Goal: Transaction & Acquisition: Download file/media

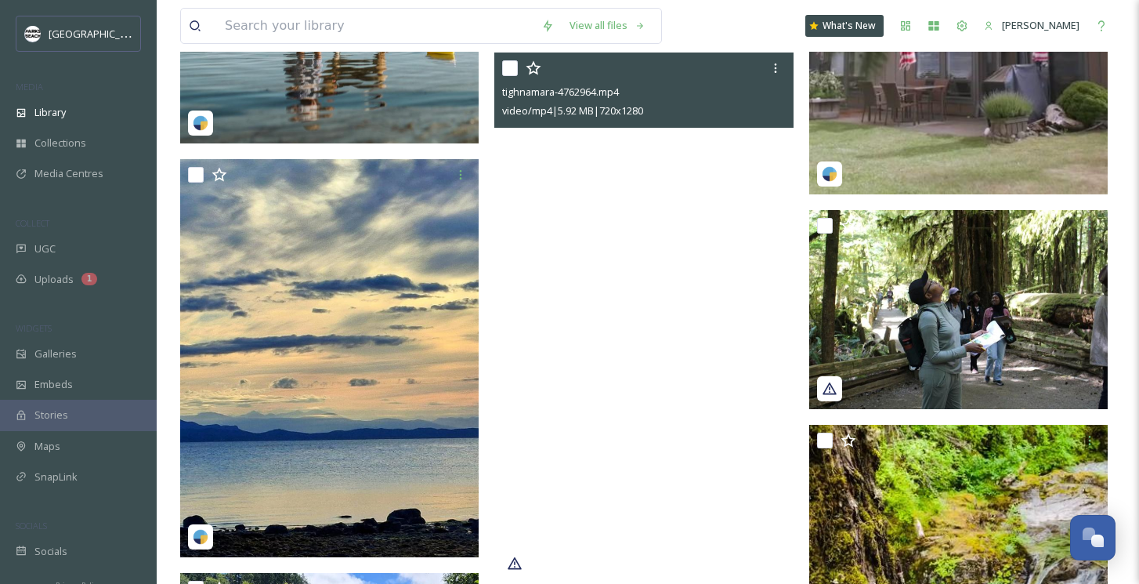
scroll to position [17901, 0]
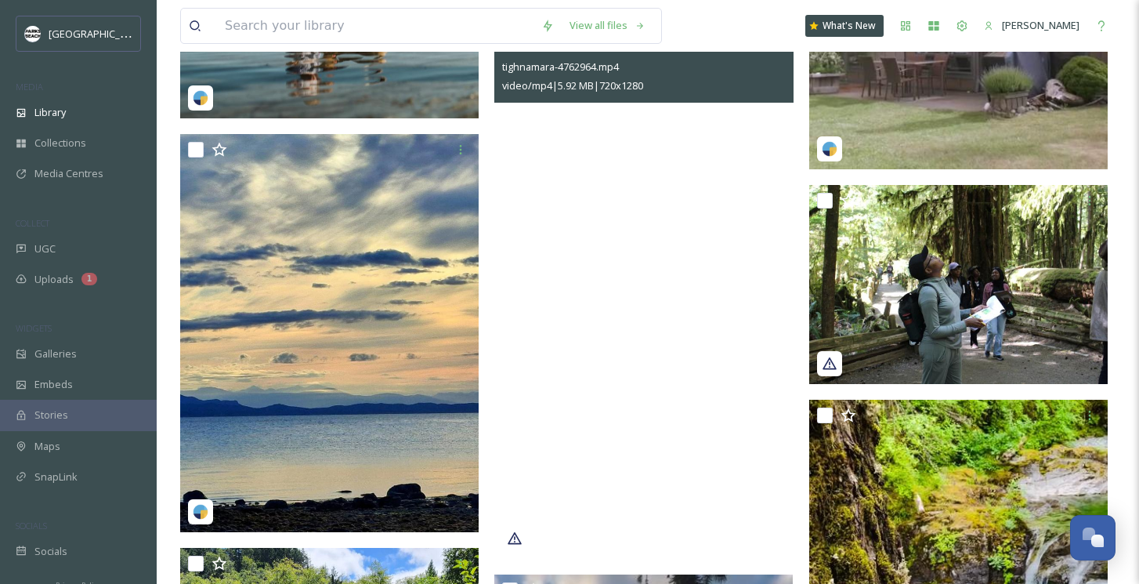
drag, startPoint x: 690, startPoint y: 448, endPoint x: 972, endPoint y: 204, distance: 373.3
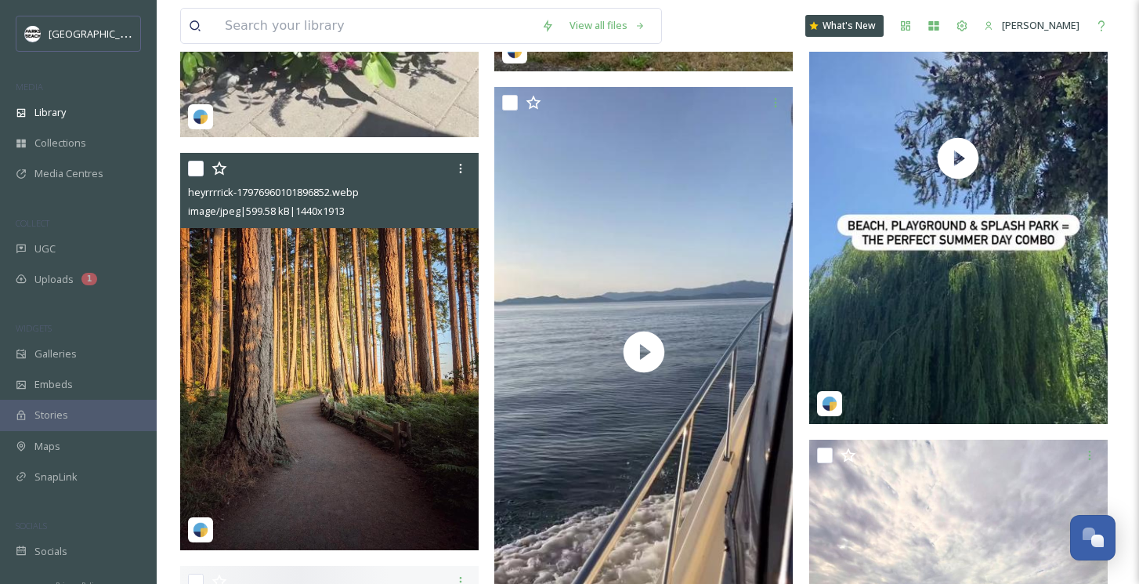
scroll to position [26172, 0]
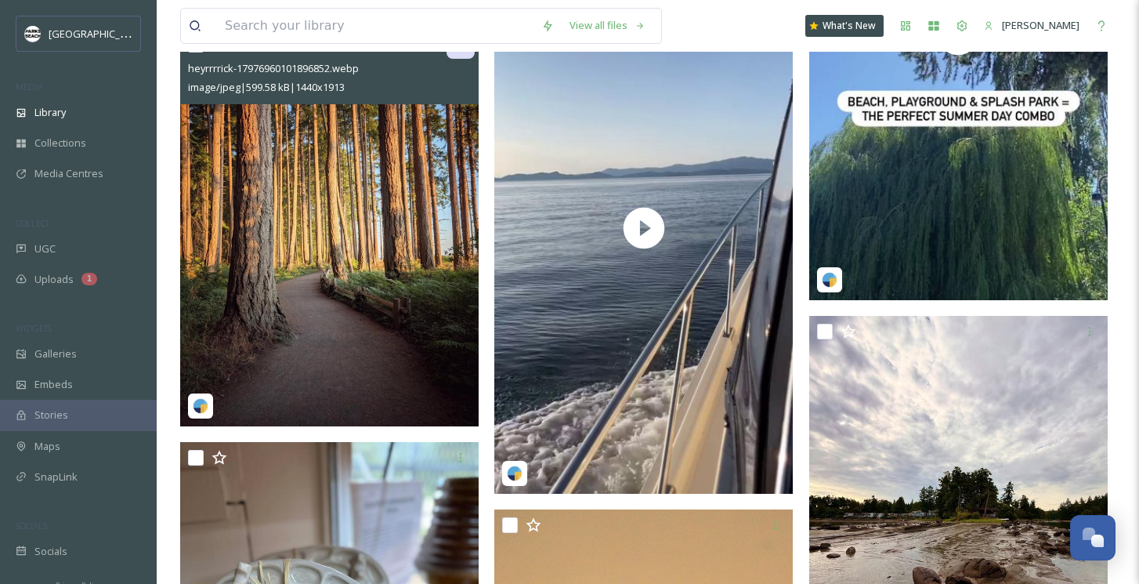
click at [462, 51] on icon at bounding box center [460, 44] width 13 height 13
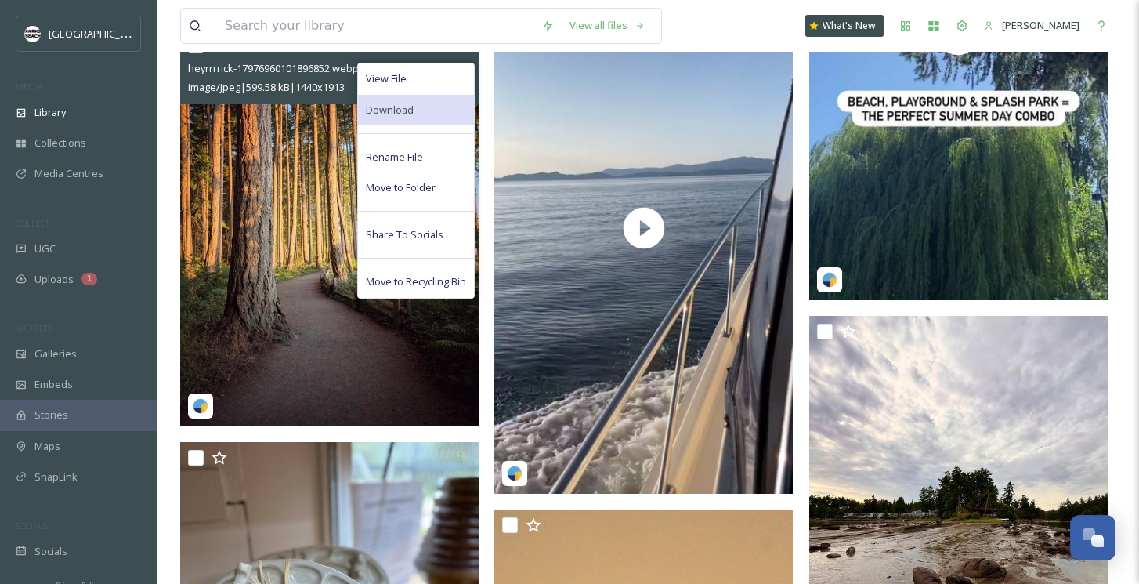
click at [398, 118] on span "Download" at bounding box center [390, 110] width 48 height 15
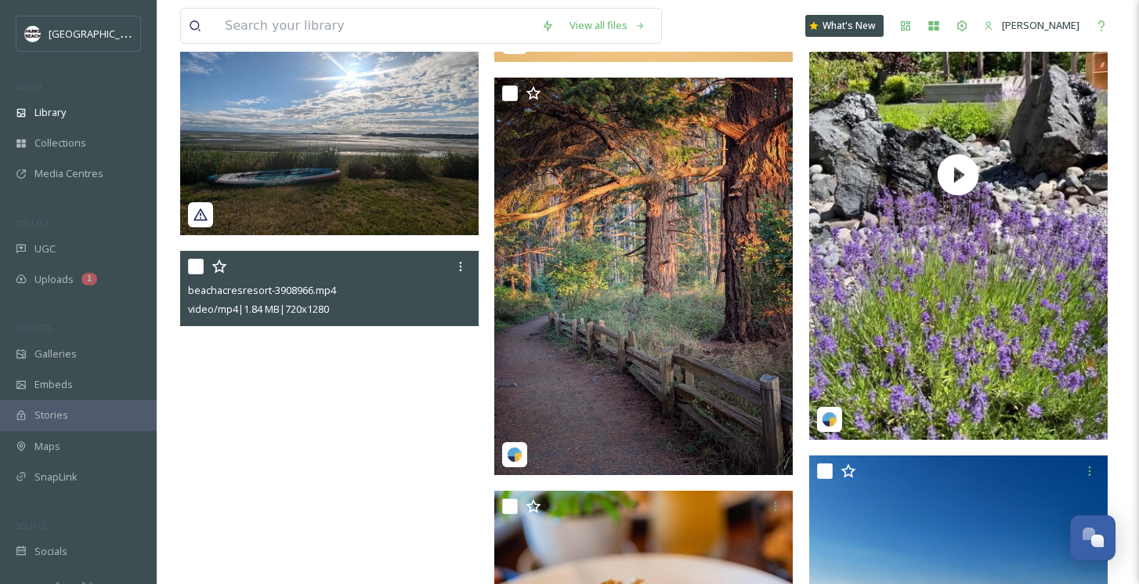
scroll to position [26940, 0]
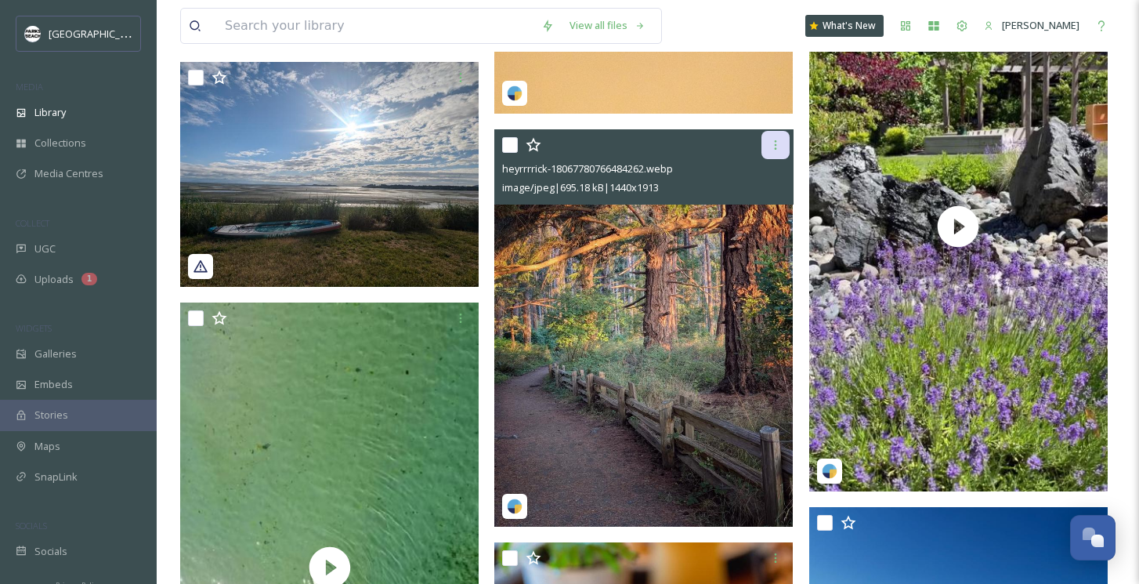
click at [775, 142] on icon at bounding box center [775, 144] width 2 height 9
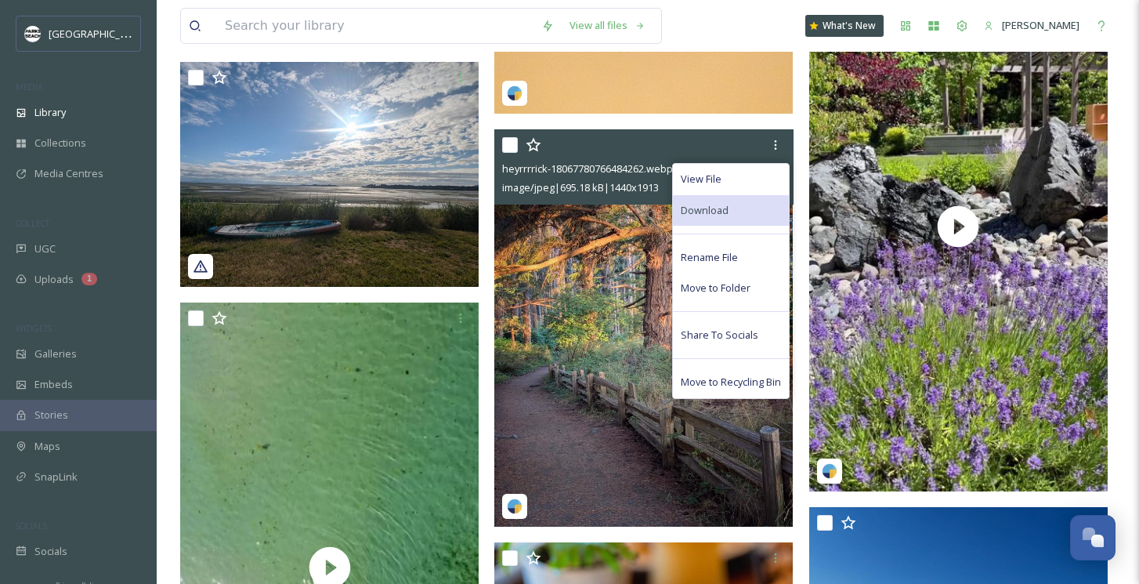
click at [708, 198] on div "Download" at bounding box center [731, 210] width 116 height 31
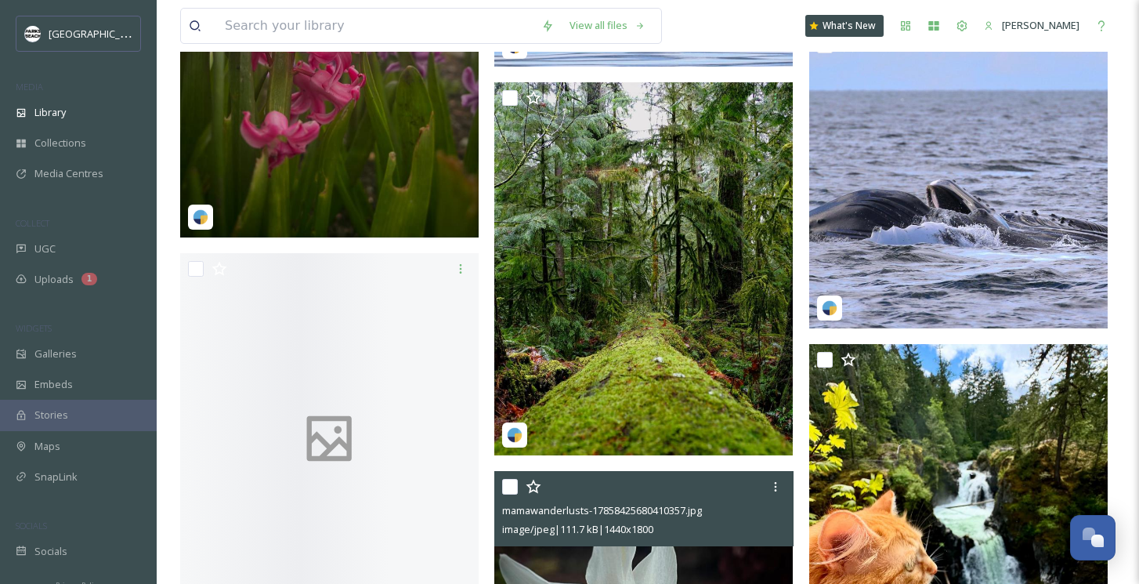
scroll to position [36578, 0]
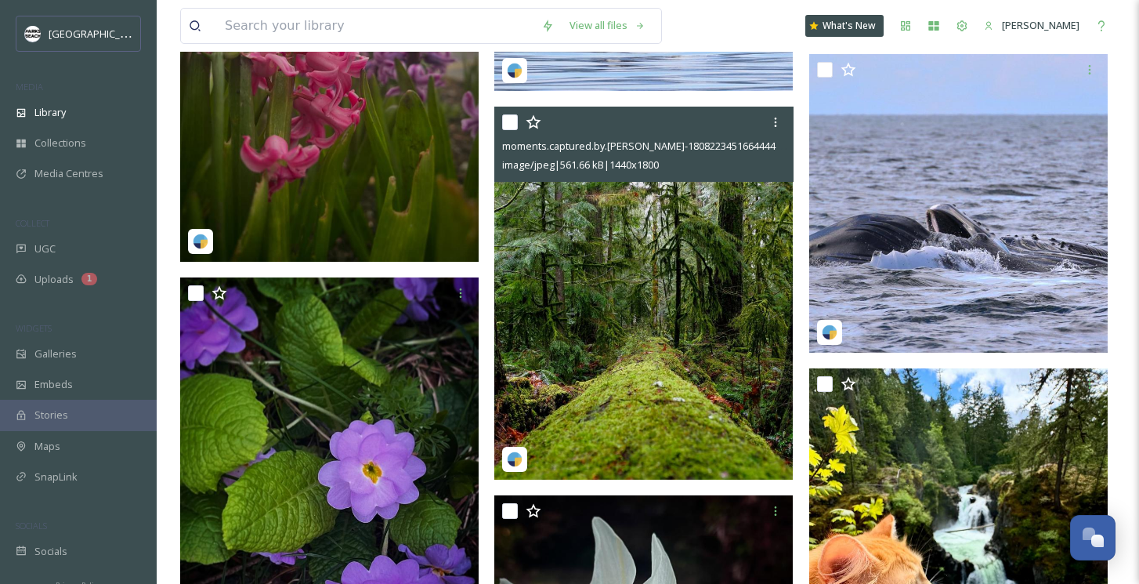
click at [618, 370] on img at bounding box center [643, 293] width 299 height 373
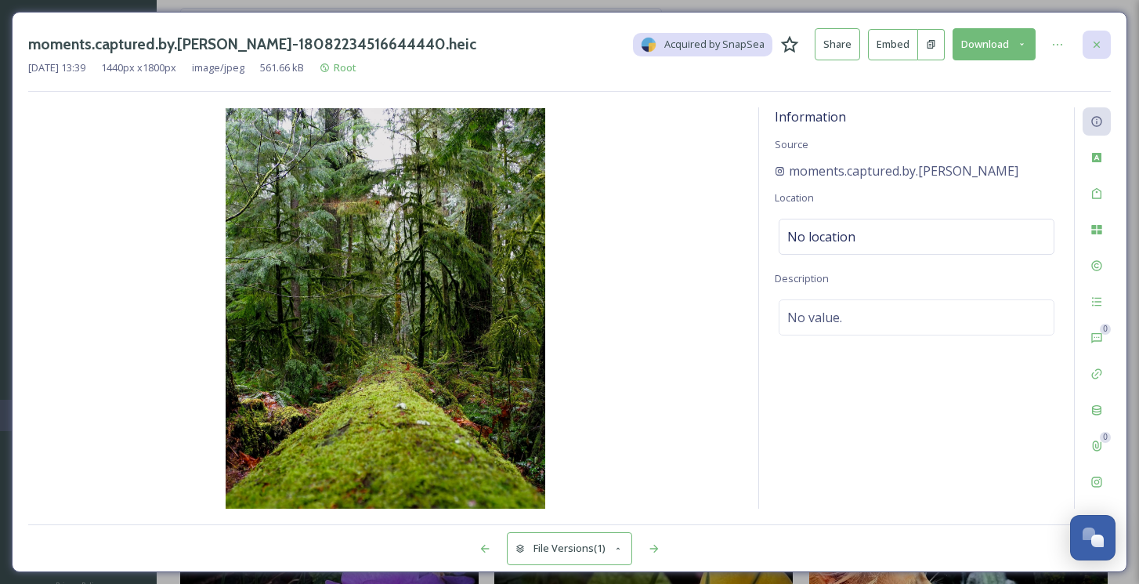
click at [1094, 38] on icon at bounding box center [1097, 44] width 13 height 13
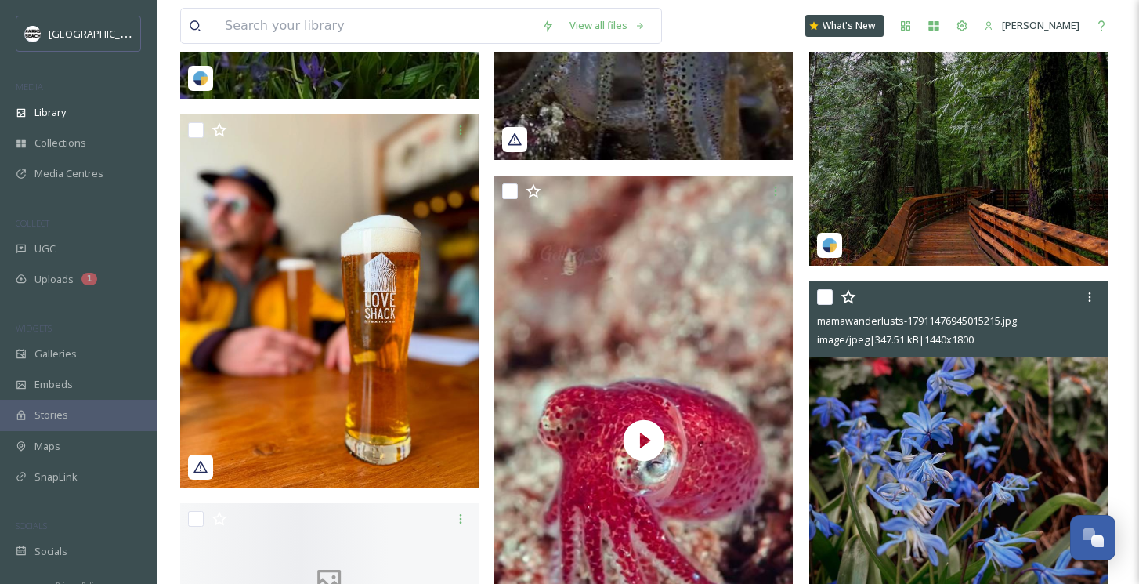
scroll to position [38027, 0]
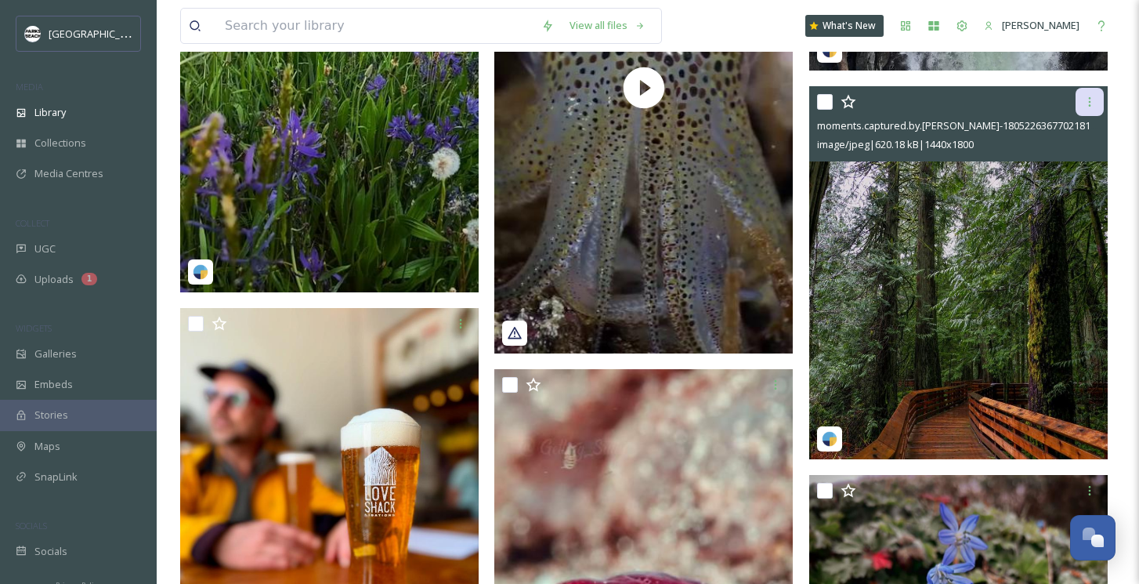
click at [1088, 101] on icon at bounding box center [1090, 102] width 13 height 13
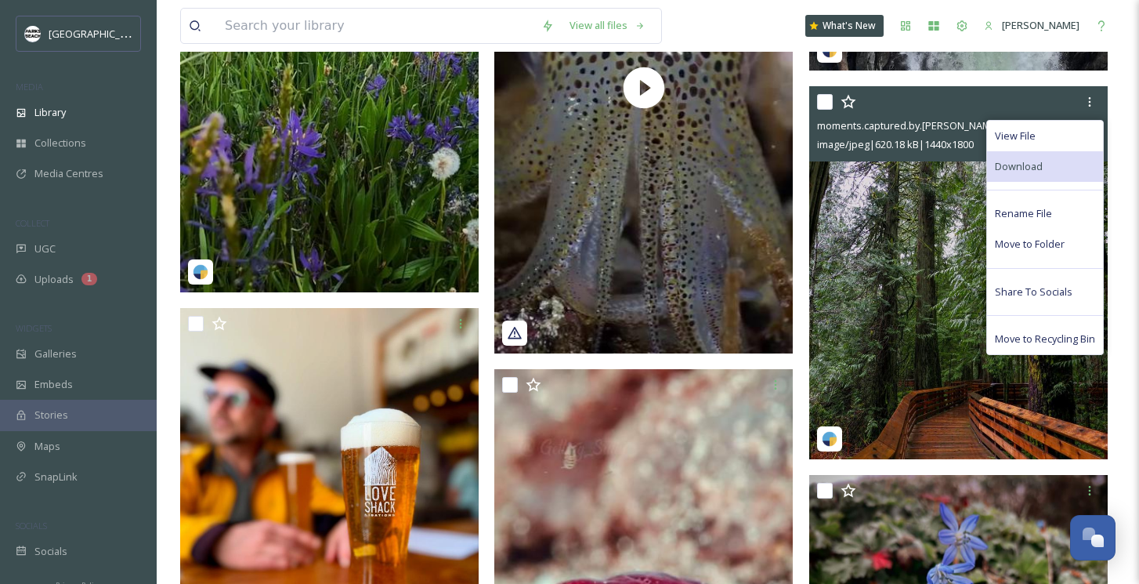
click at [1036, 166] on span "Download" at bounding box center [1019, 166] width 48 height 15
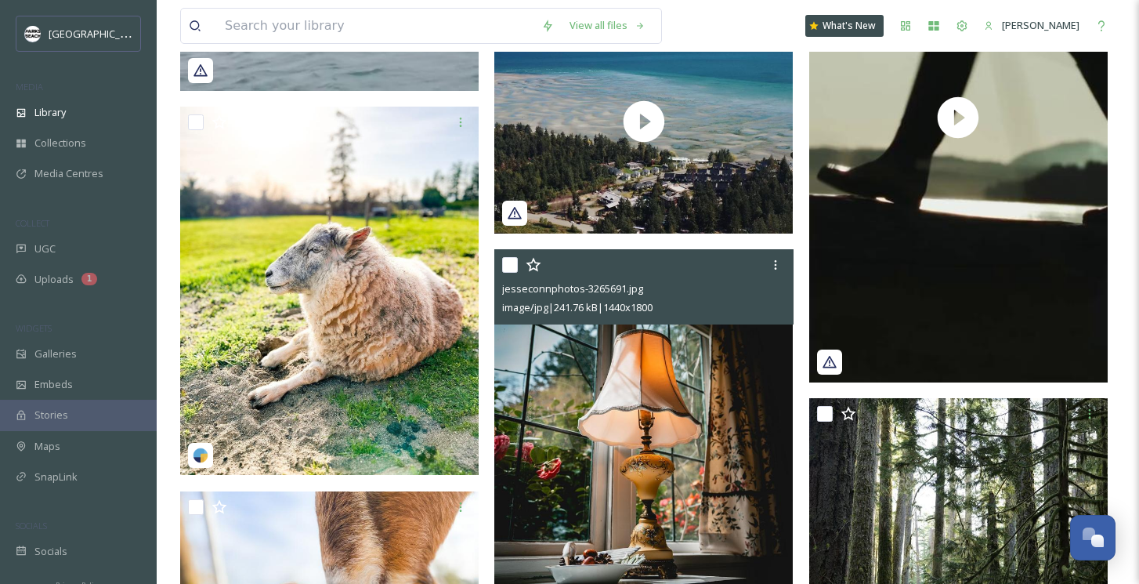
scroll to position [46580, 0]
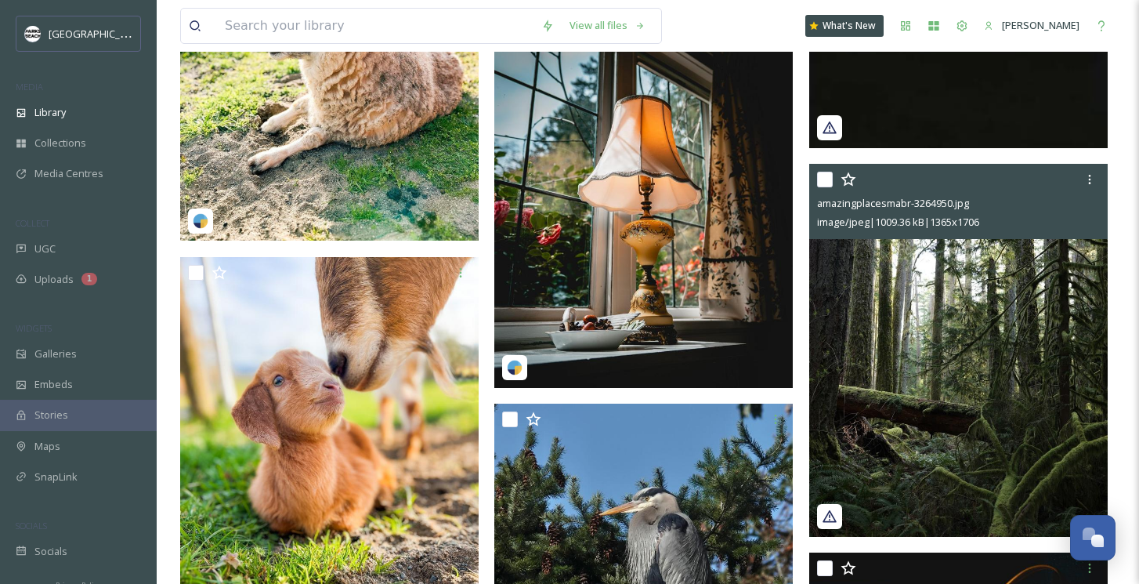
click at [959, 269] on img at bounding box center [958, 350] width 299 height 373
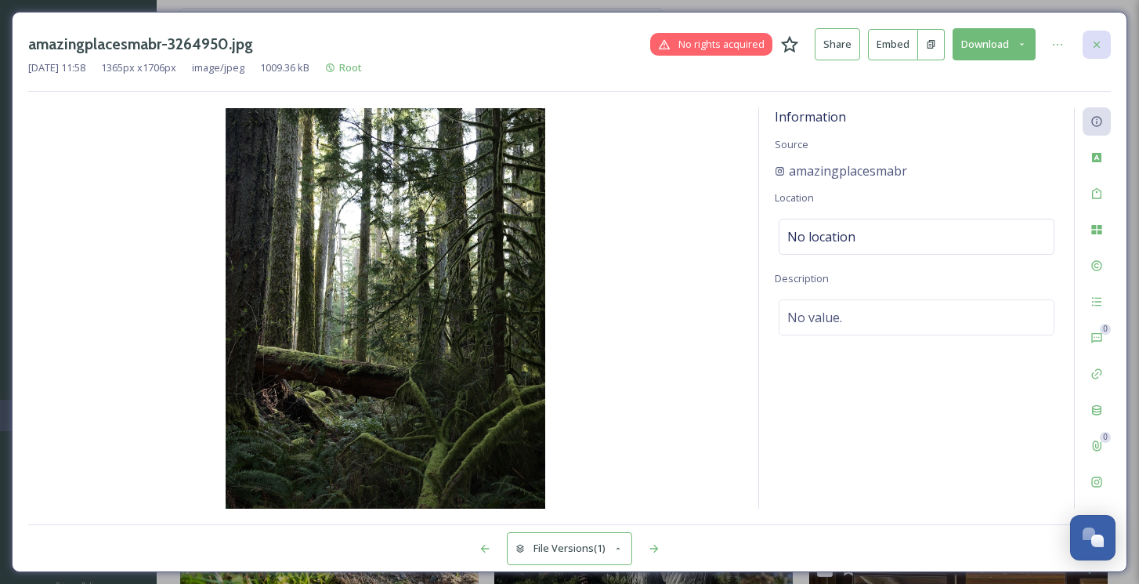
click at [1099, 43] on icon at bounding box center [1097, 44] width 13 height 13
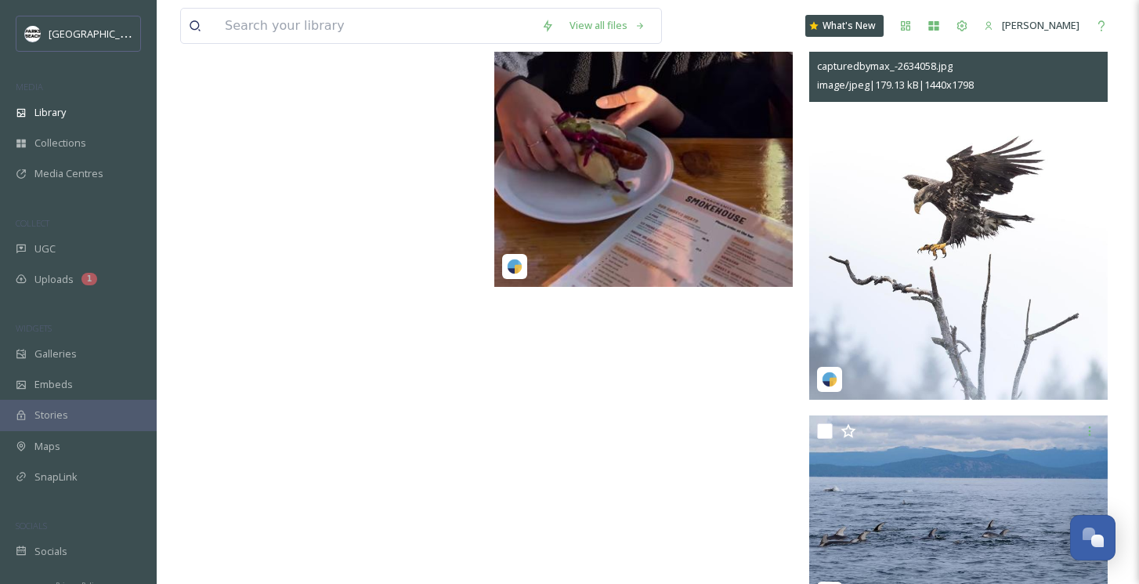
scroll to position [55181, 0]
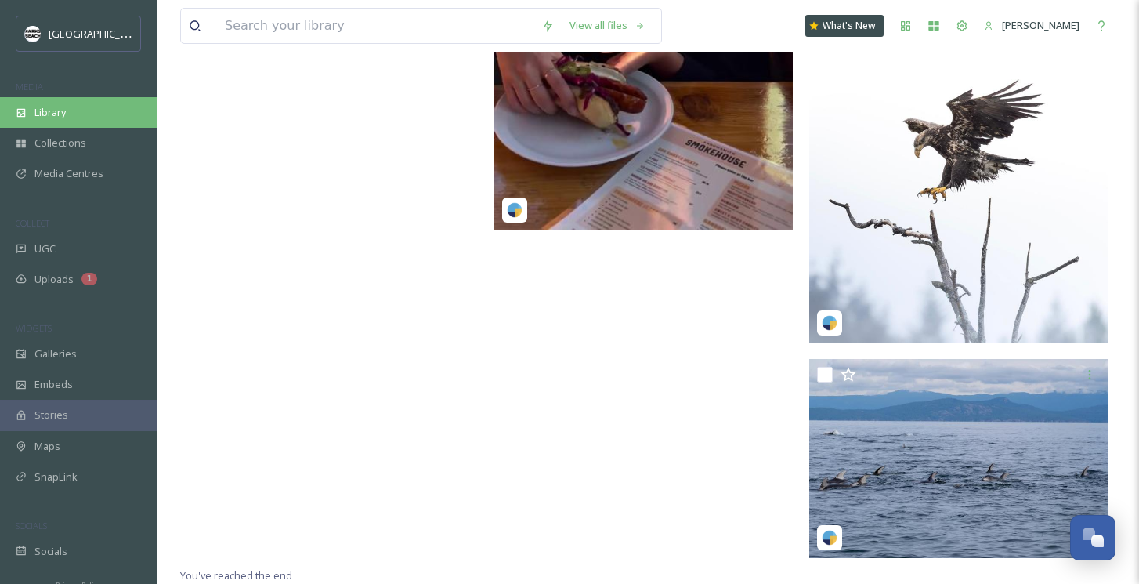
click at [77, 119] on div "Library" at bounding box center [78, 112] width 157 height 31
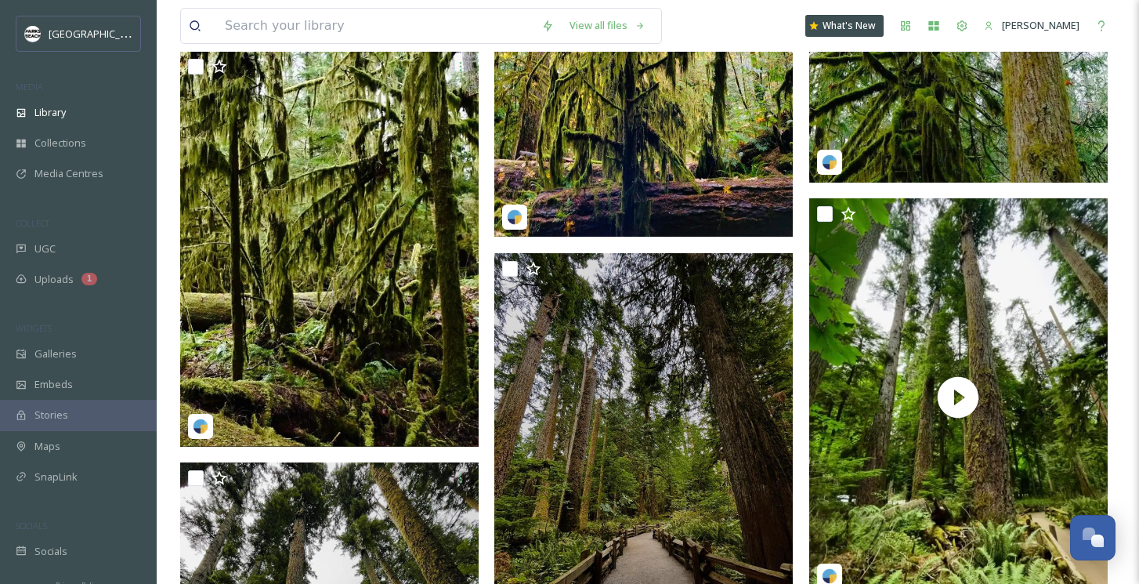
scroll to position [4859, 0]
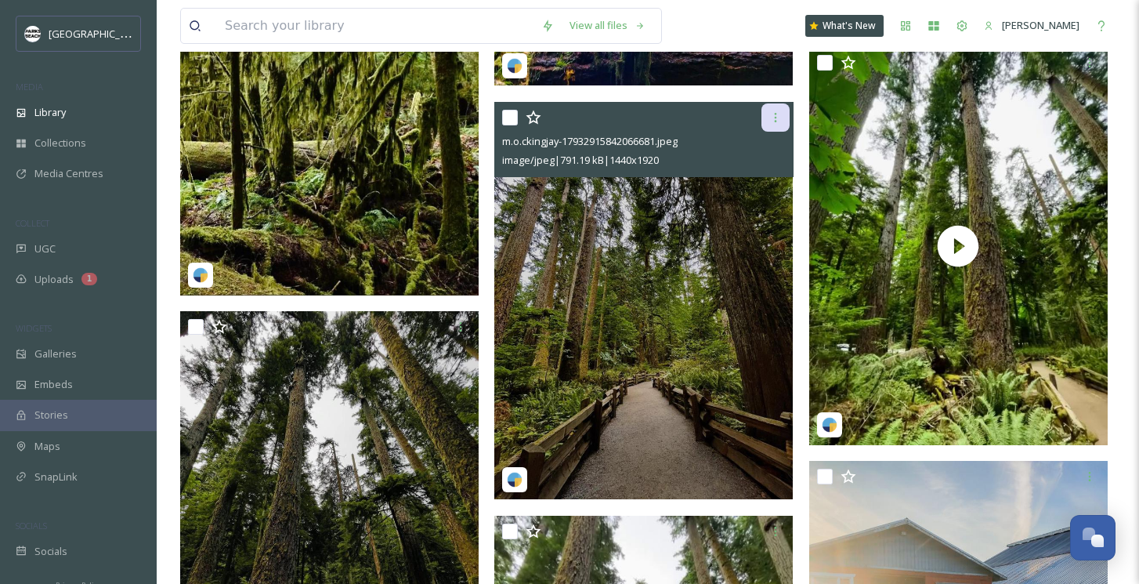
click at [769, 118] on icon at bounding box center [775, 117] width 13 height 13
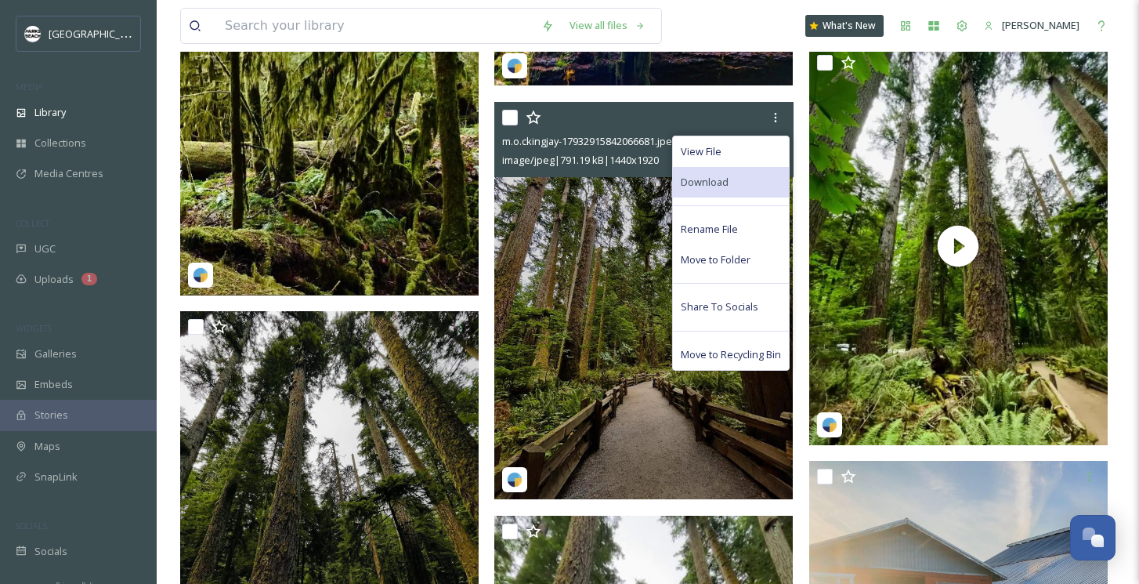
click at [719, 179] on span "Download" at bounding box center [705, 182] width 48 height 15
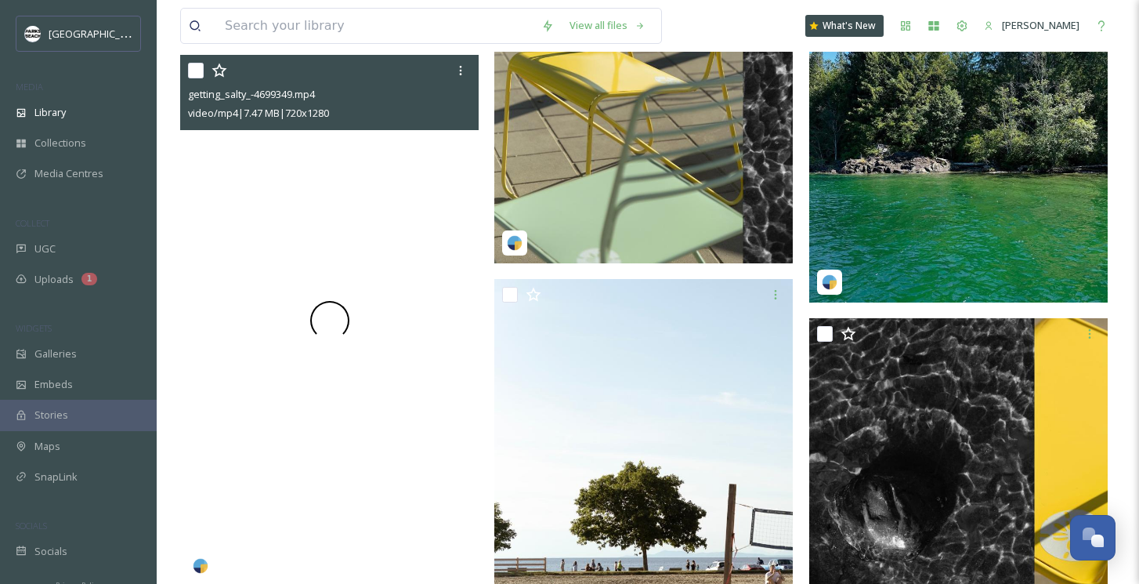
scroll to position [24714, 0]
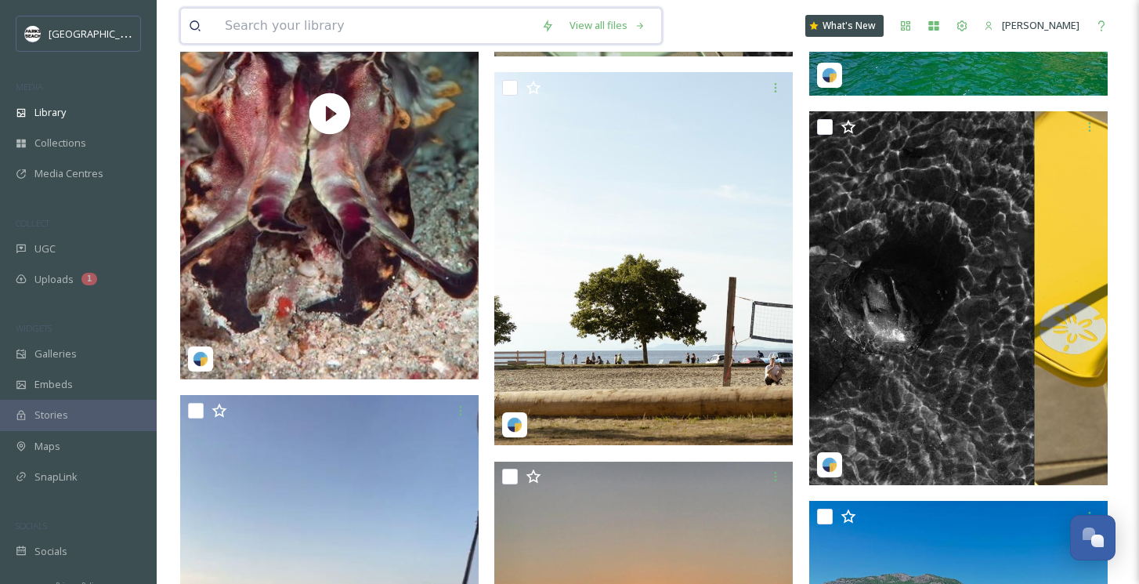
click at [335, 34] on input at bounding box center [375, 26] width 317 height 34
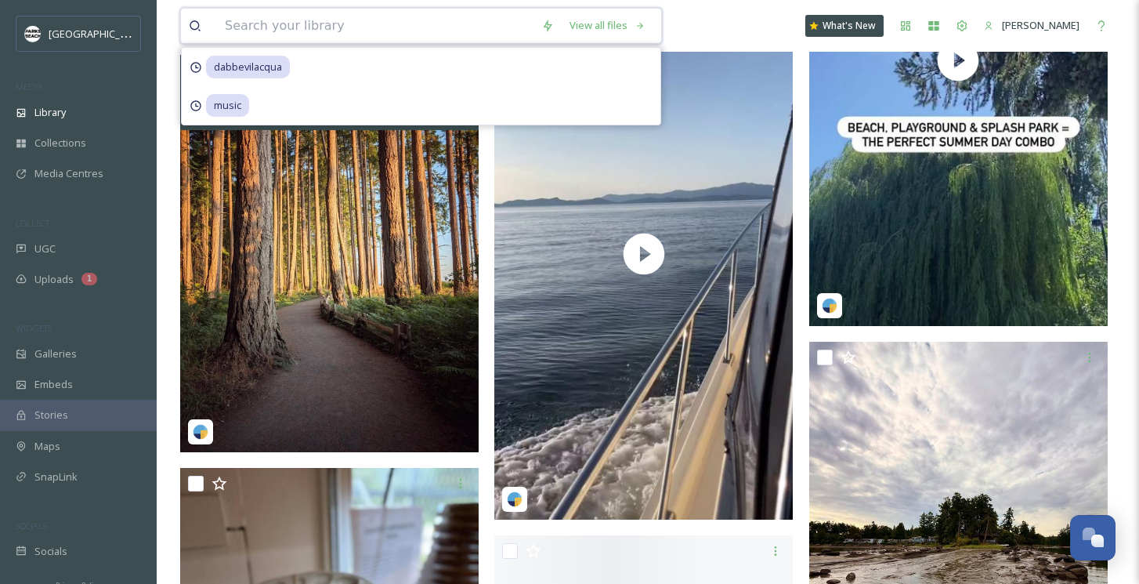
scroll to position [26194, 0]
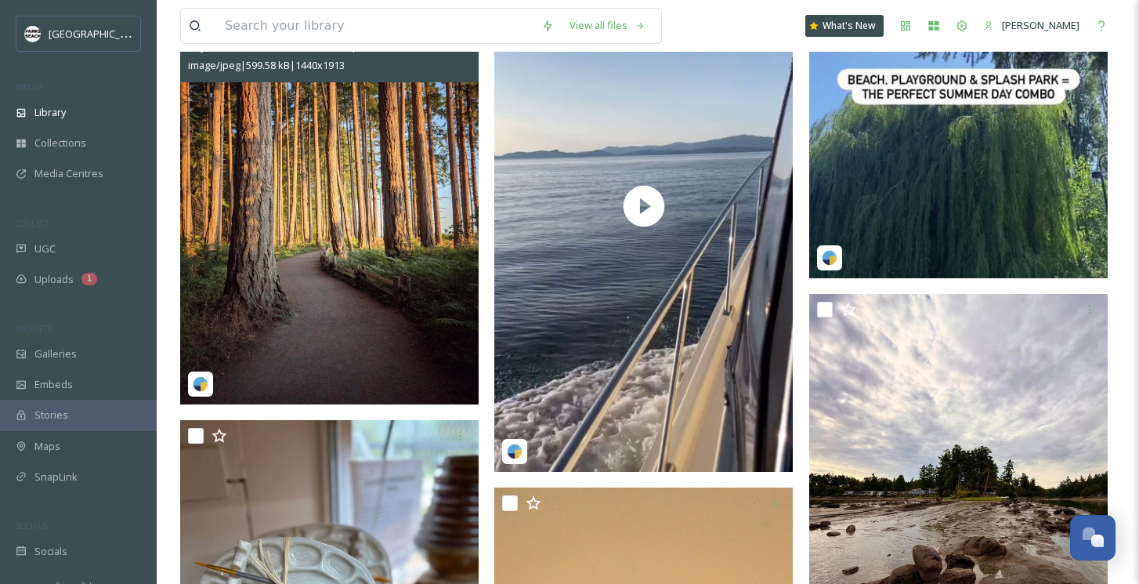
click at [346, 305] on img at bounding box center [329, 205] width 299 height 396
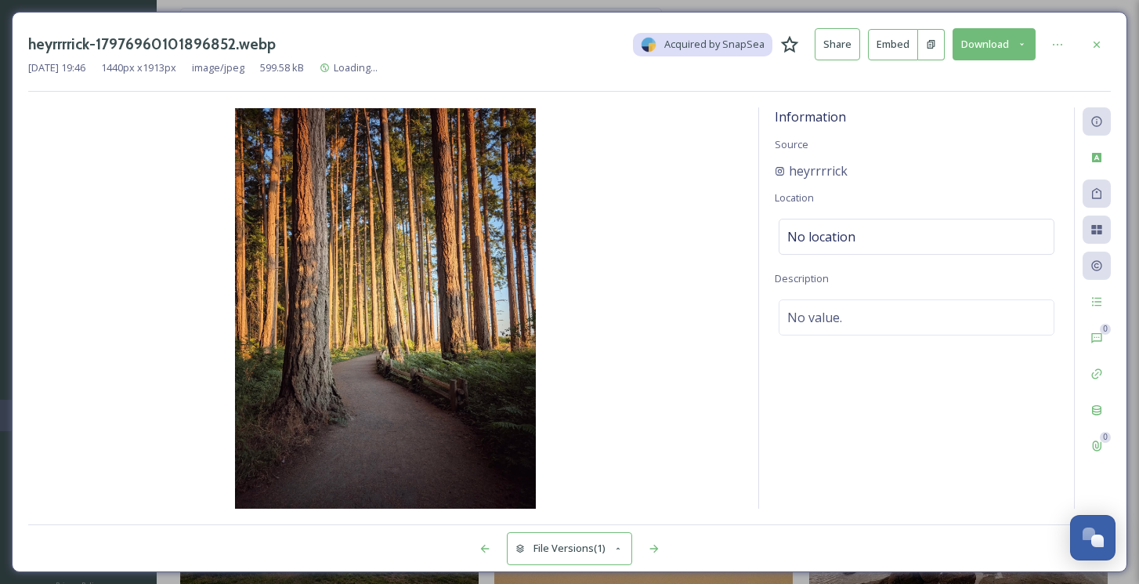
click at [976, 35] on button "Download" at bounding box center [994, 44] width 83 height 32
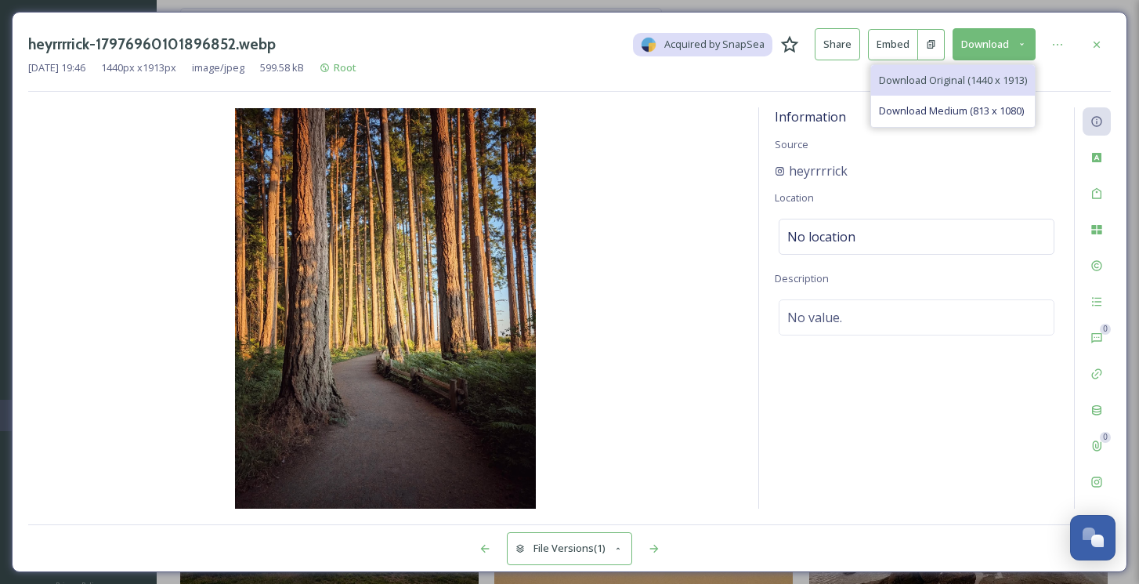
click at [938, 73] on span "Download Original (1440 x 1913)" at bounding box center [953, 80] width 148 height 15
